Goal: Task Accomplishment & Management: Manage account settings

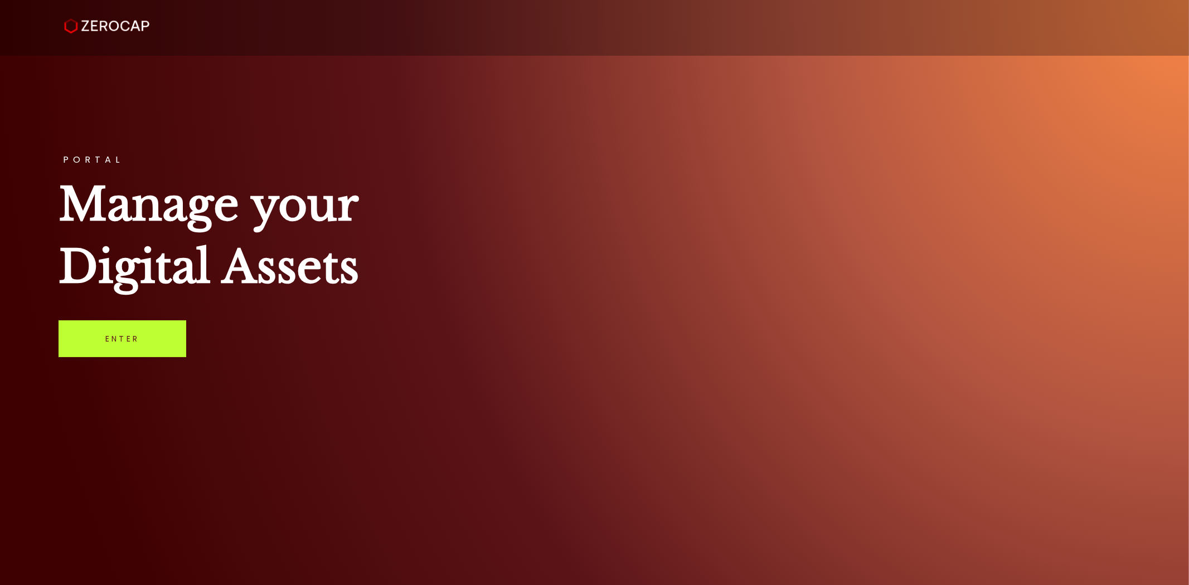
click at [147, 324] on link "Enter" at bounding box center [123, 339] width 128 height 37
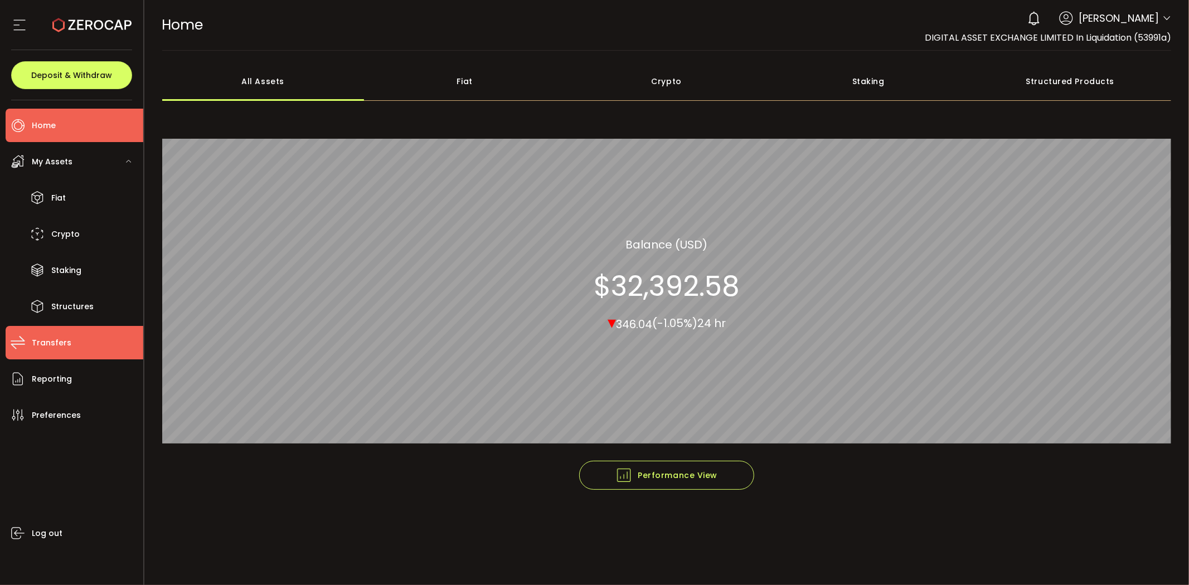
click at [66, 349] on span "Transfers" at bounding box center [52, 343] width 40 height 16
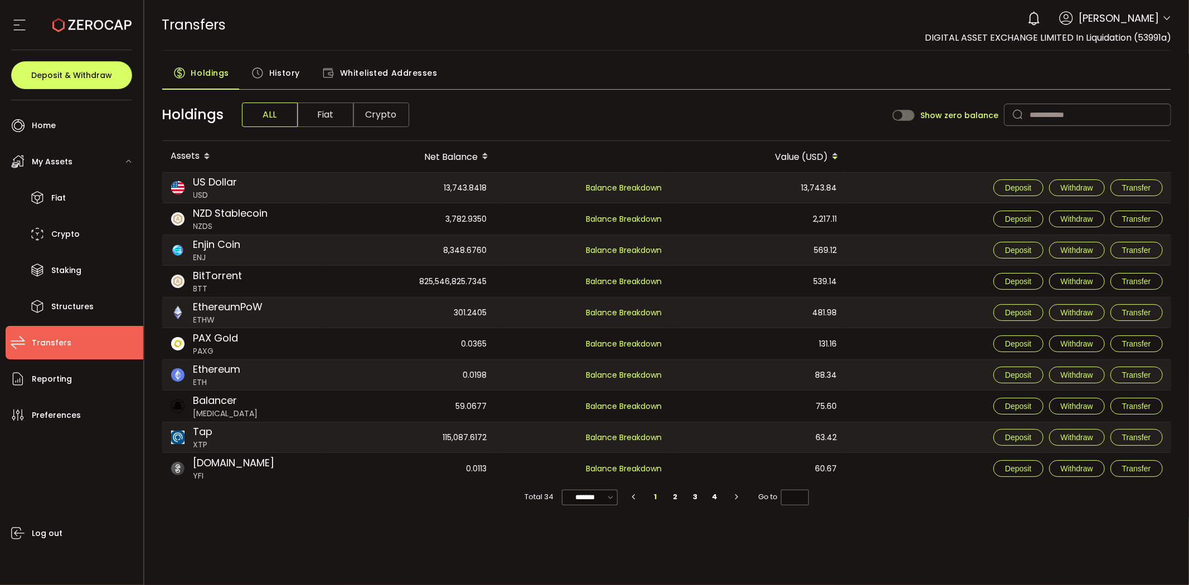
click at [269, 69] on span "History" at bounding box center [284, 73] width 31 height 22
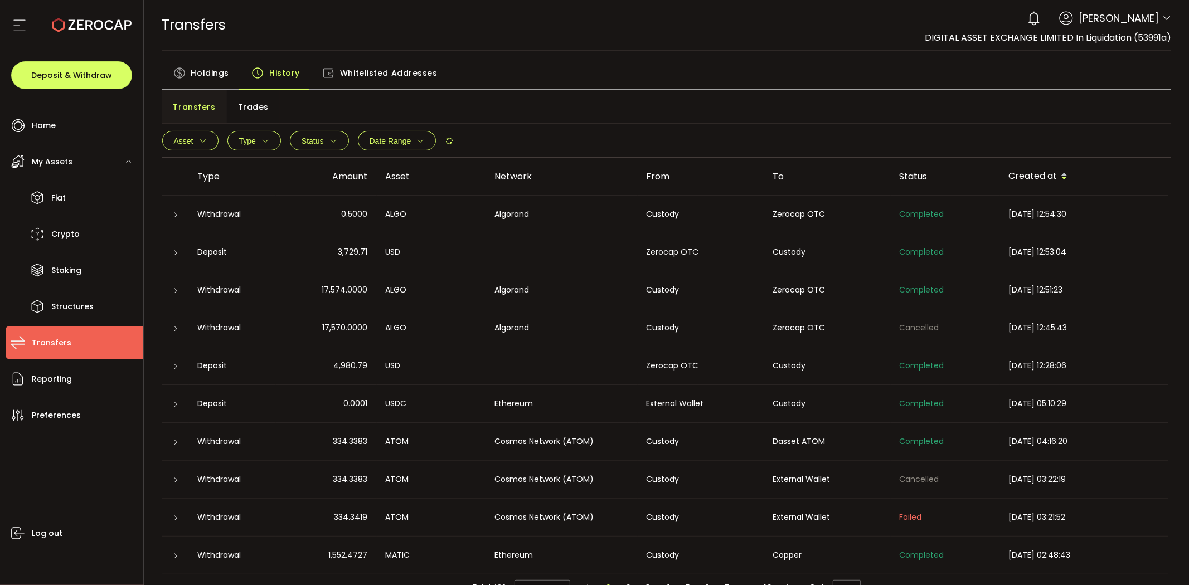
click at [253, 112] on span "Trades" at bounding box center [253, 107] width 31 height 22
